Goal: Information Seeking & Learning: Understand process/instructions

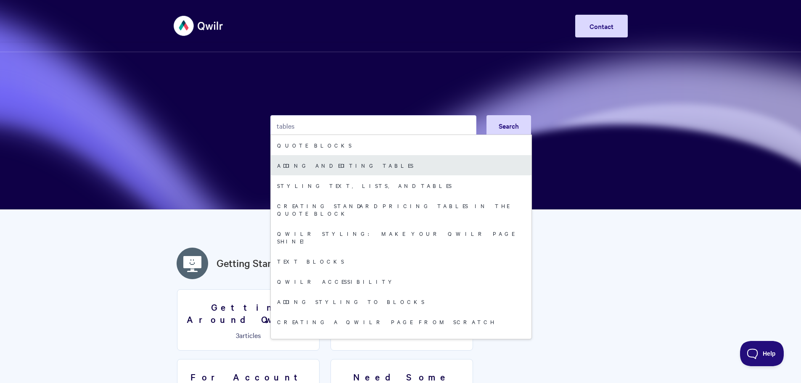
type input "tables"
click at [328, 164] on link "Adding and editing tables" at bounding box center [401, 165] width 261 height 20
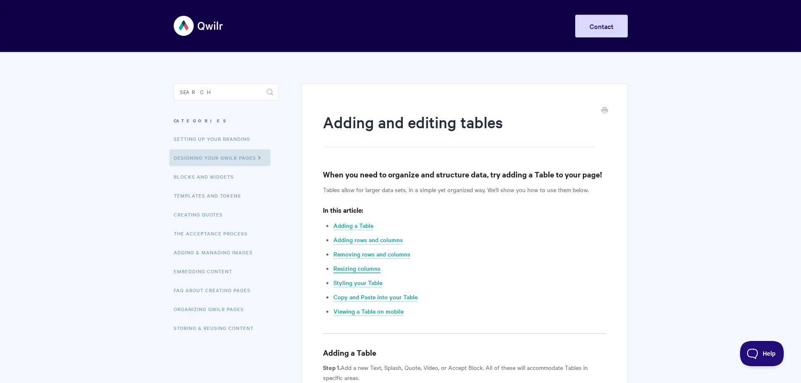
click at [357, 268] on link "Resizing columns" at bounding box center [356, 268] width 47 height 9
